Goal: Register for event/course

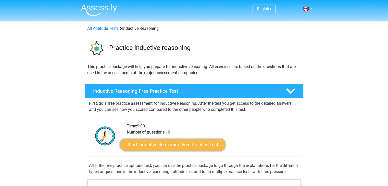
click at [176, 144] on link "Start Inductive Reasoning Free Practice Test" at bounding box center [173, 145] width 106 height 12
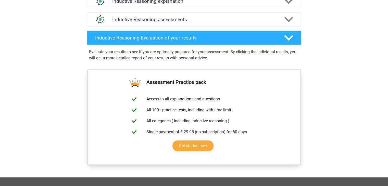
scroll to position [346, 0]
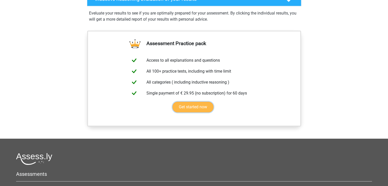
click at [195, 113] on link "Get started now" at bounding box center [192, 107] width 41 height 11
